Goal: Task Accomplishment & Management: Use online tool/utility

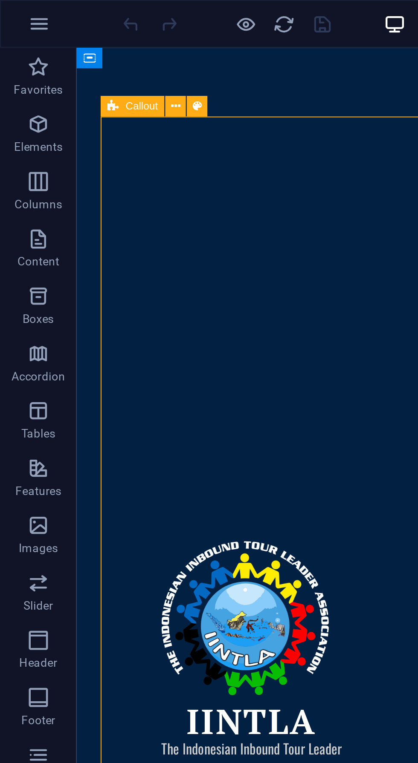
click at [183, 71] on div "IINTLA The Indonesian Inbound Tour Leader Association" at bounding box center [289, 346] width 426 height 596
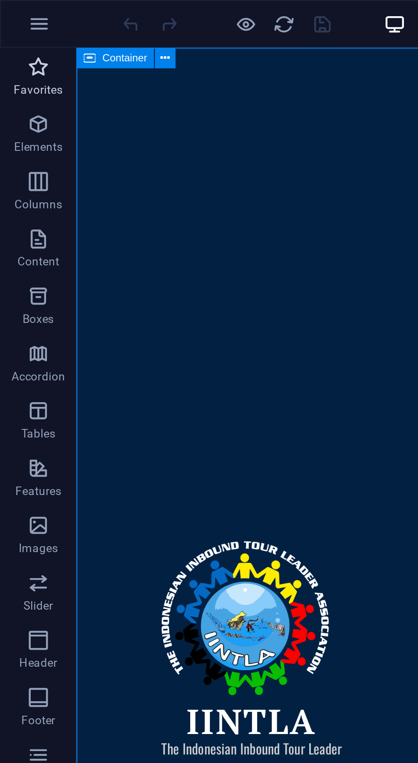
click at [23, 40] on p "Favorites" at bounding box center [17, 40] width 22 height 7
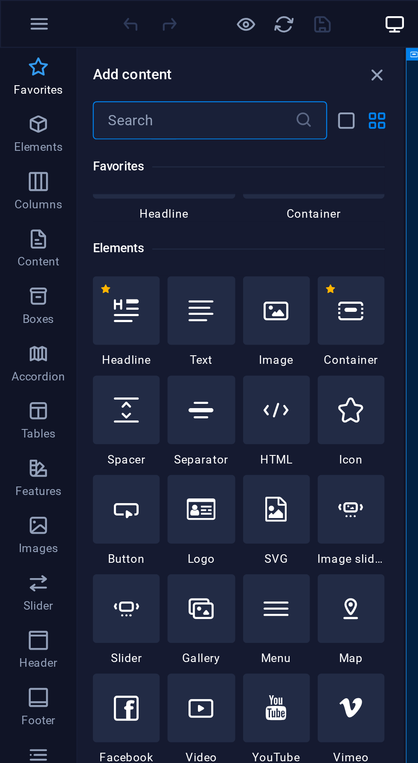
scroll to position [55, 0]
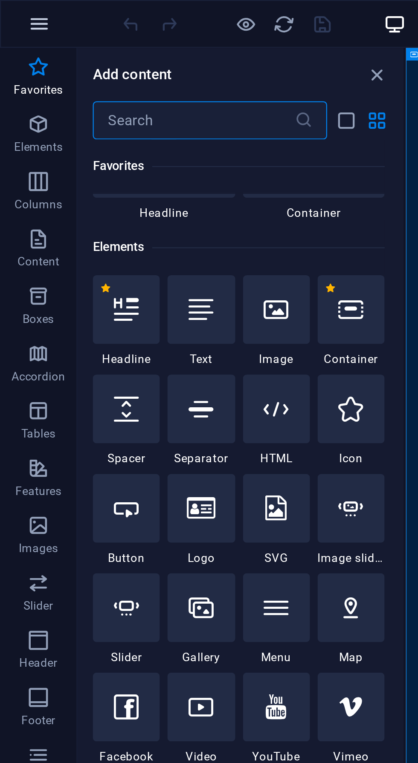
click at [20, 18] on button "button" at bounding box center [17, 10] width 20 height 20
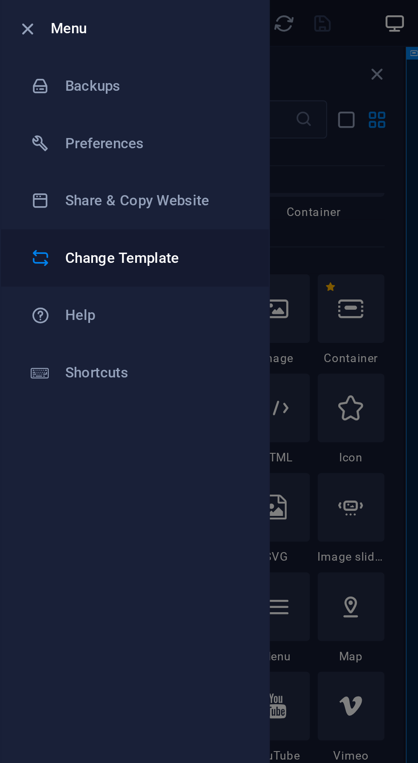
click at [78, 118] on h6 "Change Template" at bounding box center [68, 115] width 79 height 10
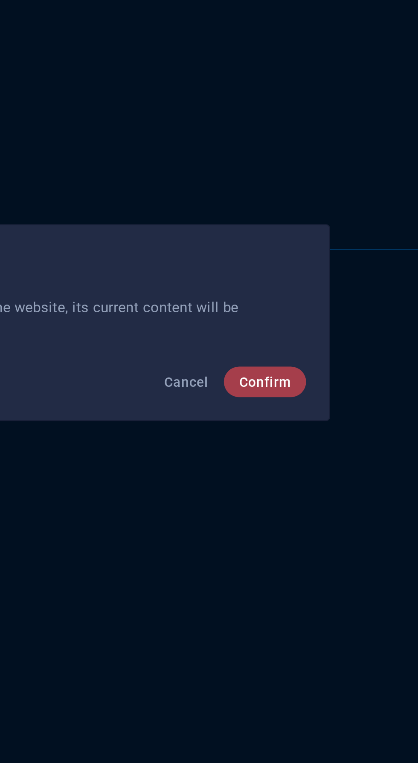
click at [315, 410] on span "Confirm" at bounding box center [307, 408] width 23 height 7
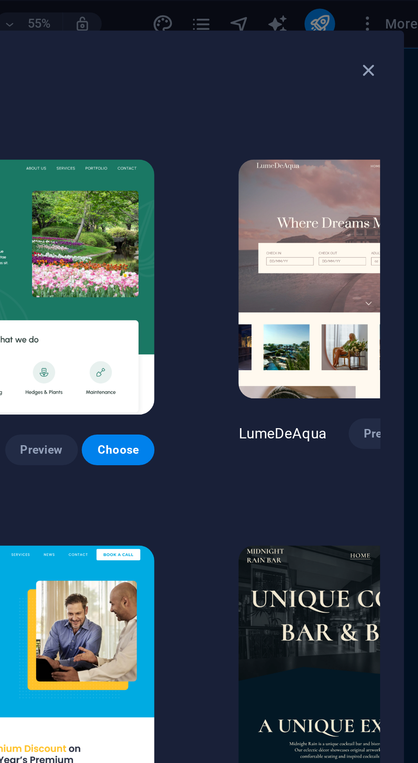
scroll to position [1196, 114]
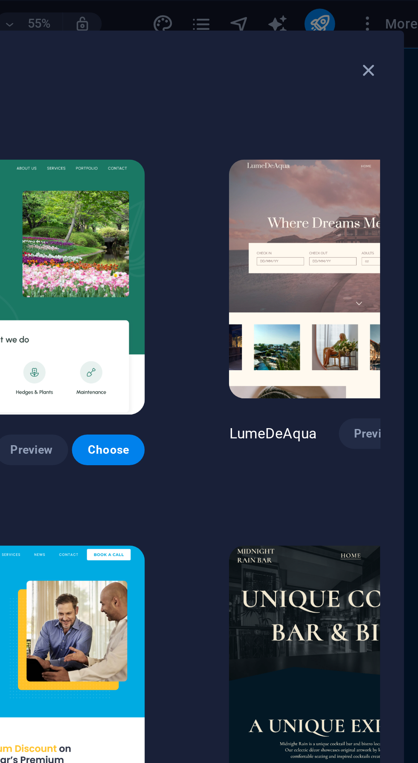
click at [347, 243] on img at bounding box center [384, 296] width 116 height 107
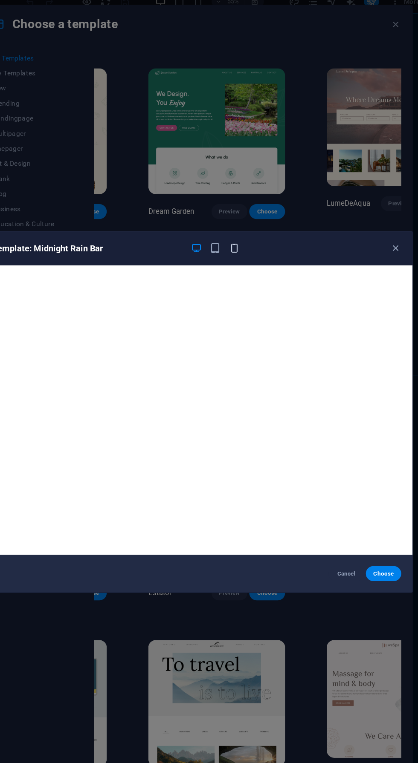
click at [243, 239] on icon "button" at bounding box center [243, 234] width 10 height 10
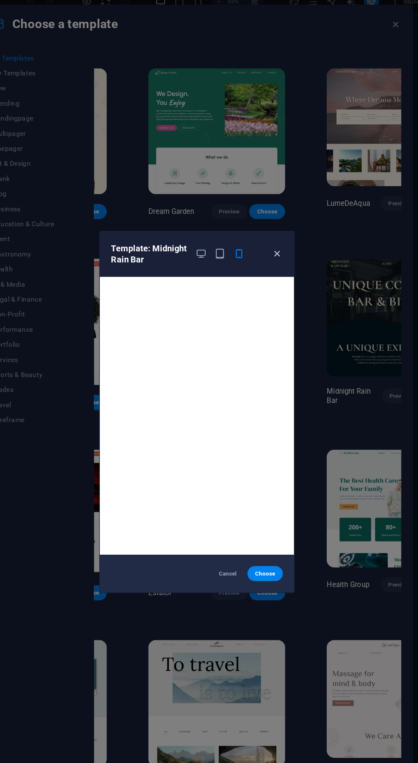
click at [283, 244] on icon "button" at bounding box center [282, 239] width 10 height 10
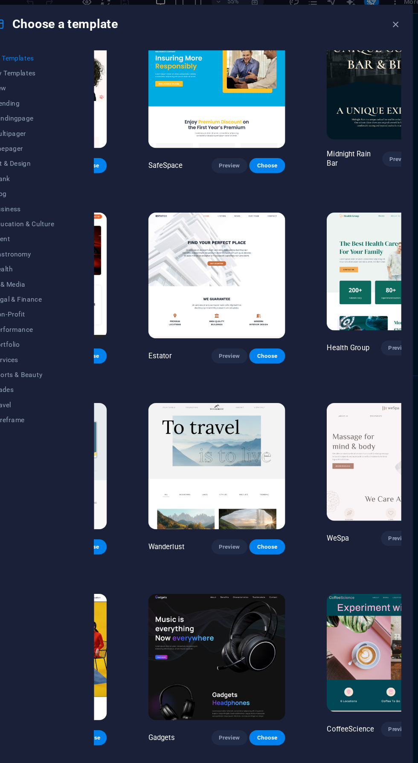
scroll to position [1411, 110]
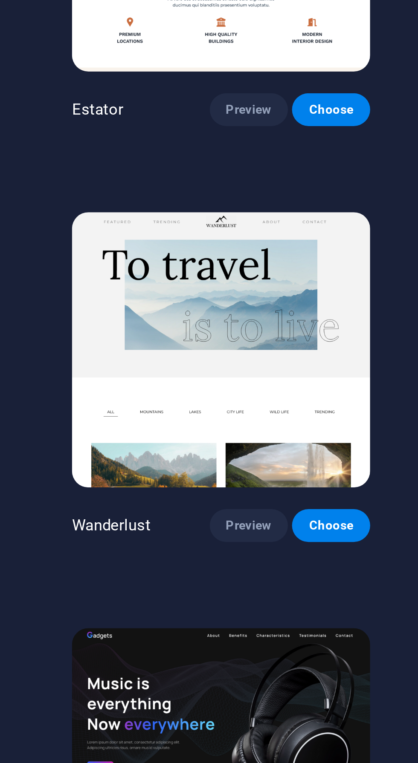
click at [232, 673] on span "Preview" at bounding box center [241, 676] width 19 height 7
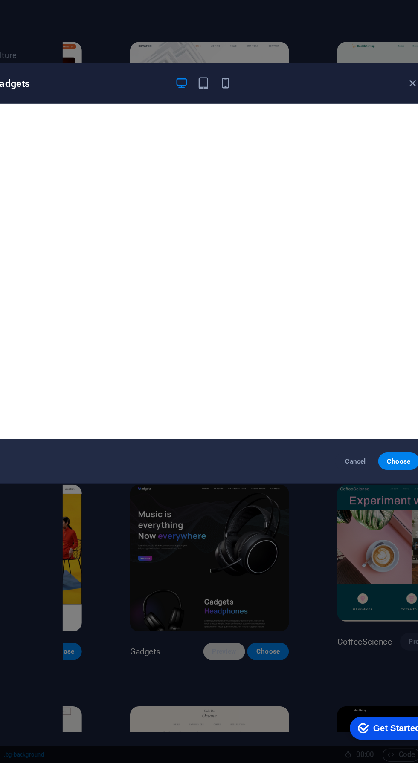
scroll to position [0, 0]
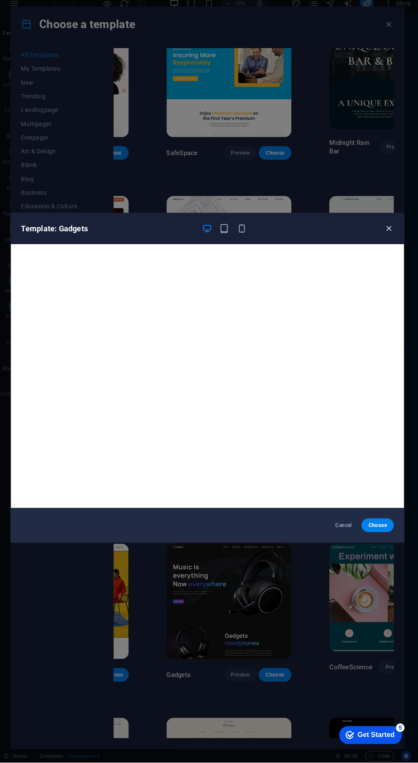
click at [388, 239] on icon "button" at bounding box center [389, 234] width 10 height 10
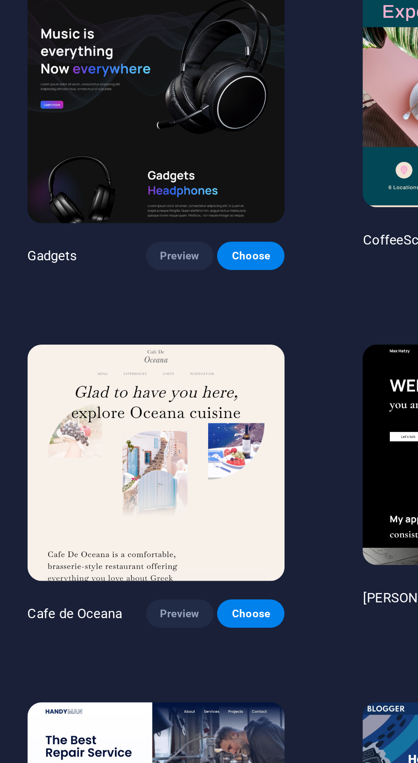
scroll to position [1646, 114]
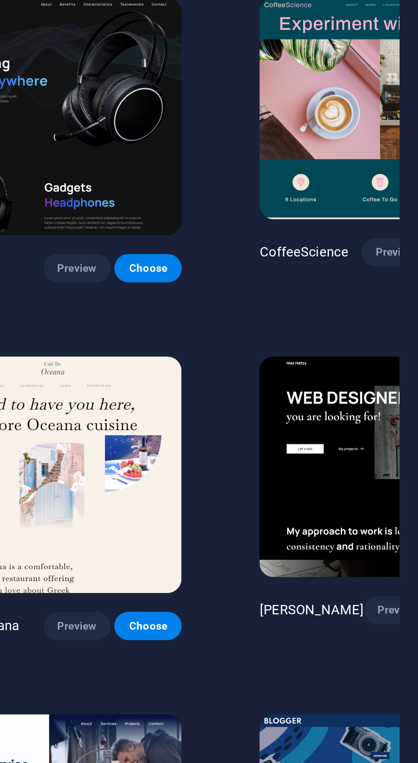
click at [357, 656] on img at bounding box center [384, 709] width 116 height 107
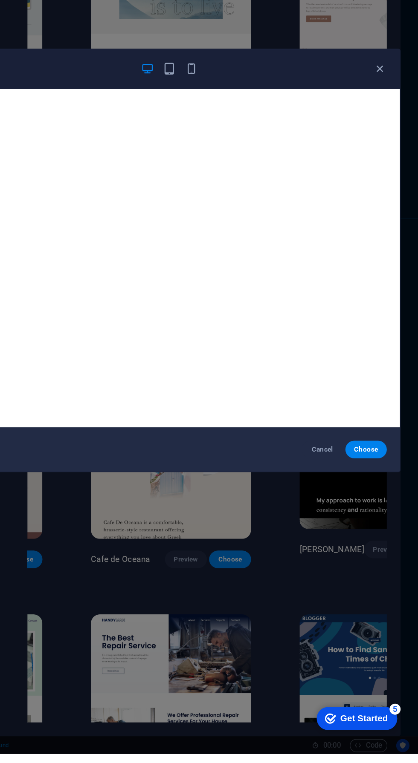
scroll to position [0, 0]
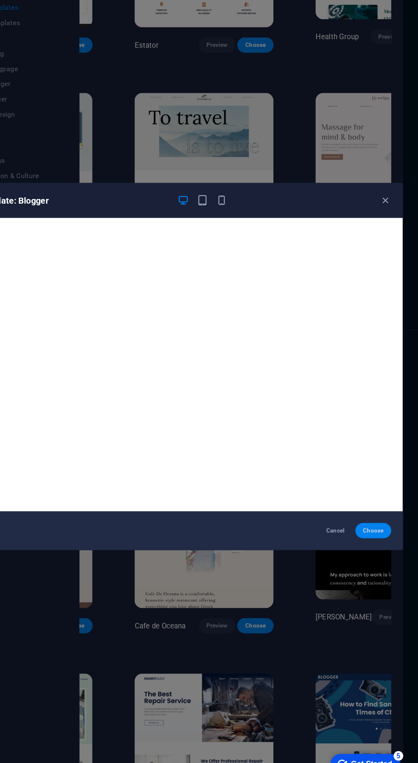
click at [384, 532] on span "Choose" at bounding box center [377, 528] width 18 height 7
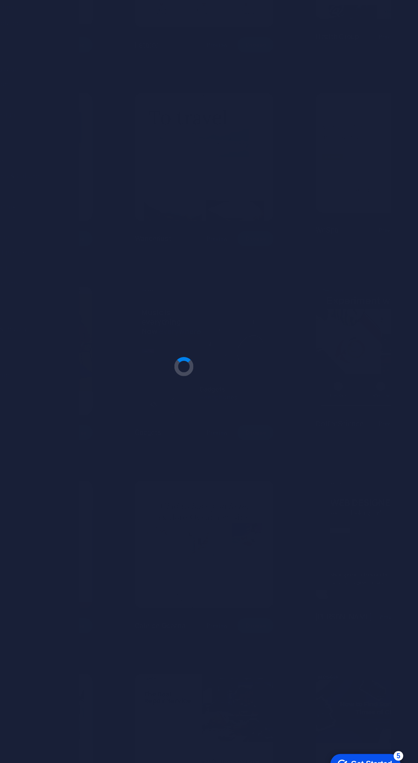
click at [391, 561] on div at bounding box center [209, 381] width 418 height 763
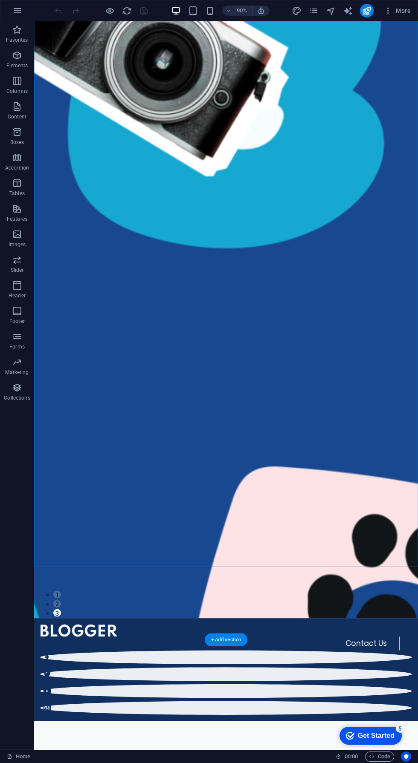
scroll to position [153, 0]
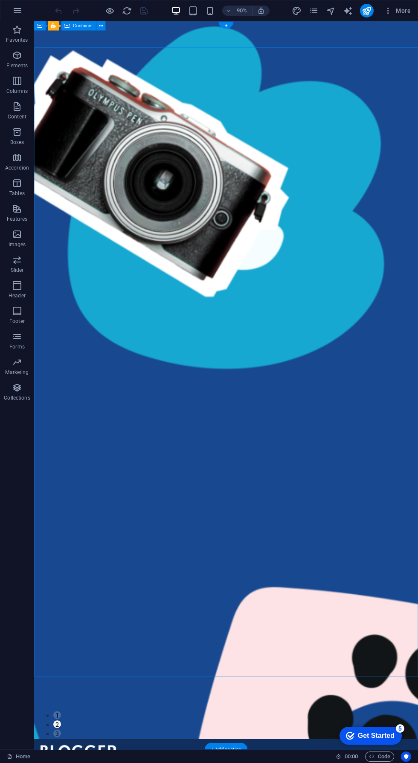
scroll to position [0, 0]
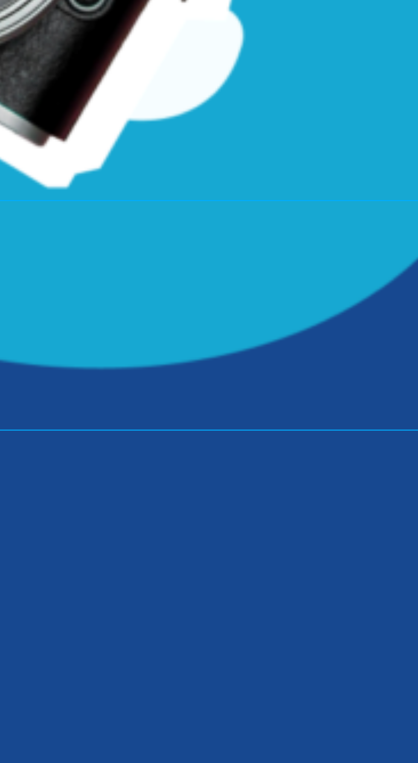
scroll to position [186, 0]
